Goal: Share content

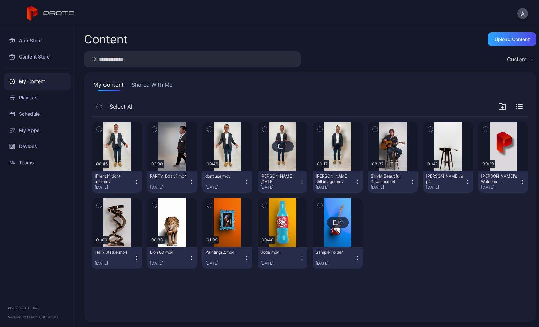
click at [144, 86] on button "Shared With Me" at bounding box center [151, 86] width 43 height 11
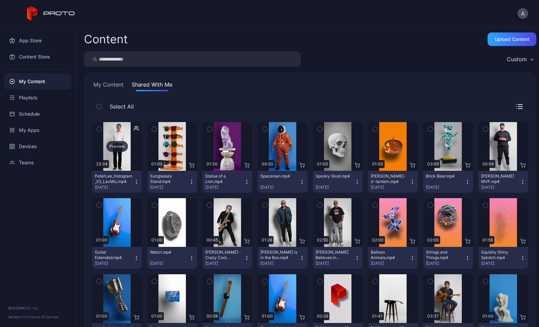
click at [113, 159] on div "Preview" at bounding box center [117, 146] width 50 height 49
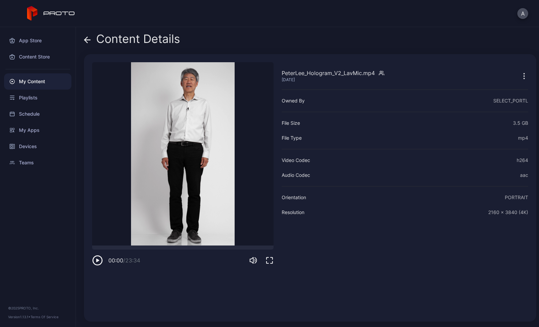
drag, startPoint x: 95, startPoint y: 247, endPoint x: 82, endPoint y: 247, distance: 13.2
click at [82, 247] on div "Content Details PeterLee_Hologram_V2_LavMic.mp4 [DATE] Sorry, your browser does…" at bounding box center [307, 177] width 463 height 300
click at [105, 248] on div at bounding box center [182, 248] width 181 height 4
click at [121, 248] on div at bounding box center [182, 248] width 181 height 4
click at [153, 247] on div at bounding box center [182, 248] width 181 height 4
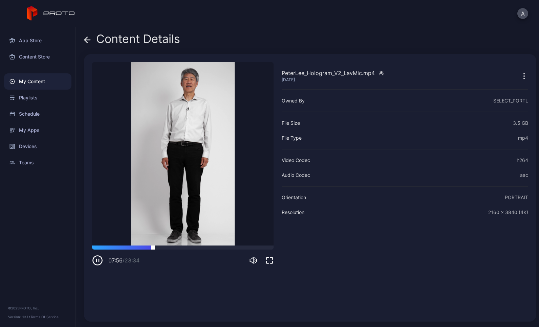
click at [176, 249] on div at bounding box center [182, 248] width 181 height 4
click at [203, 247] on div at bounding box center [182, 248] width 181 height 4
click at [224, 247] on div at bounding box center [182, 248] width 181 height 4
click at [244, 248] on div at bounding box center [182, 248] width 181 height 4
click at [259, 247] on div at bounding box center [182, 248] width 181 height 4
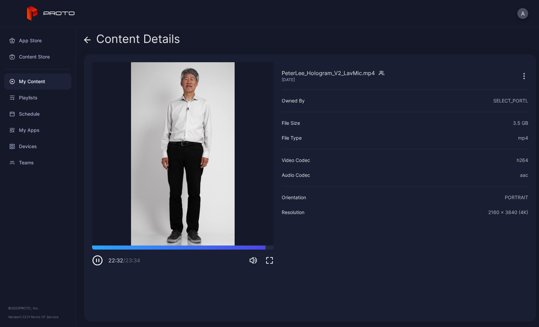
click at [87, 40] on icon at bounding box center [88, 40] width 6 height 0
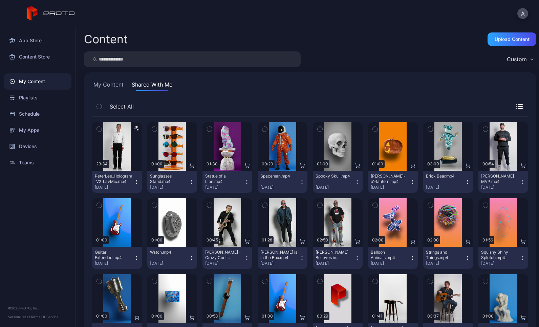
click at [136, 182] on icon "button" at bounding box center [136, 182] width 0 height 0
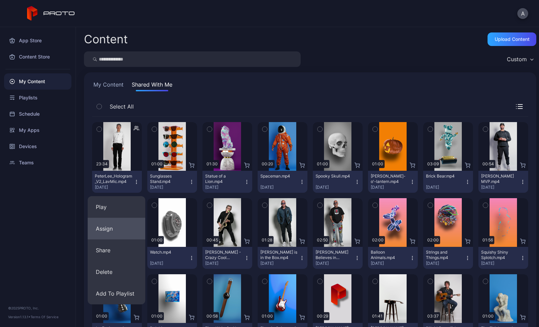
click at [114, 230] on button "Assign" at bounding box center [117, 229] width 58 height 22
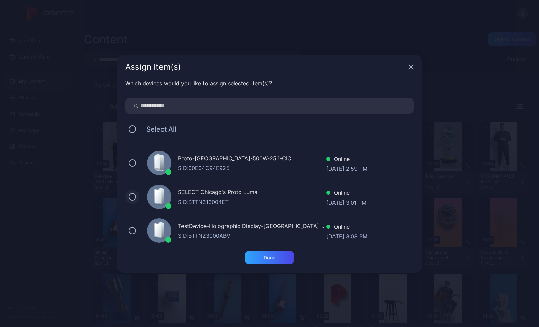
click at [134, 196] on button at bounding box center [132, 196] width 7 height 7
click at [133, 162] on button at bounding box center [132, 162] width 7 height 7
click at [132, 163] on icon at bounding box center [132, 162] width 7 height 7
click at [270, 256] on div "Done" at bounding box center [270, 257] width 12 height 5
